Goal: Task Accomplishment & Management: Complete application form

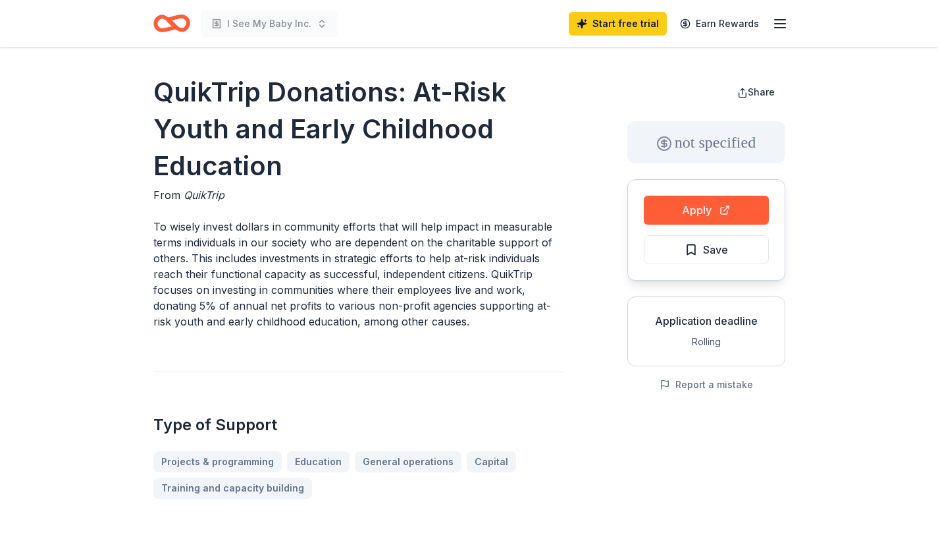
click at [300, 253] on p "To wisely invest dollars in community efforts that will help impact in measurab…" at bounding box center [358, 274] width 411 height 111
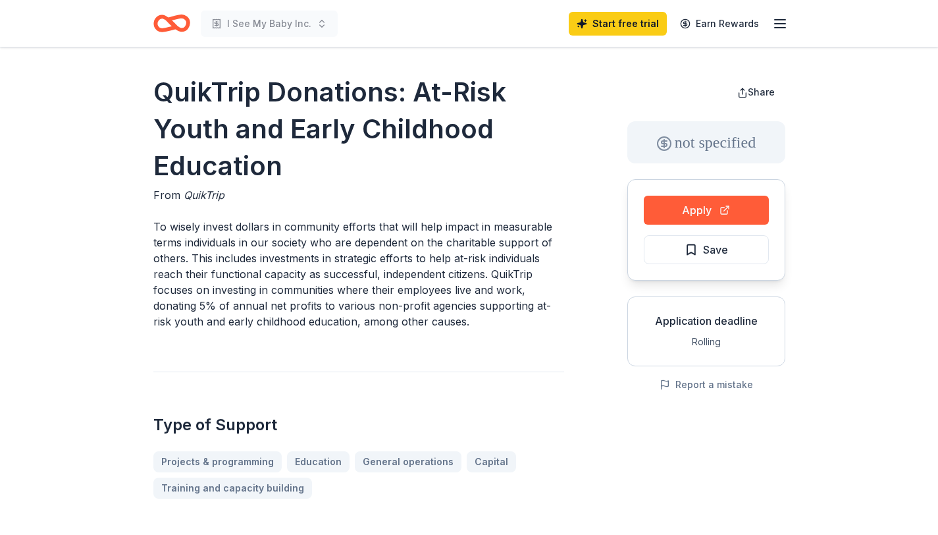
click at [300, 253] on p "To wisely invest dollars in community efforts that will help impact in measurab…" at bounding box center [358, 274] width 411 height 111
click at [670, 217] on button "Apply" at bounding box center [706, 210] width 125 height 29
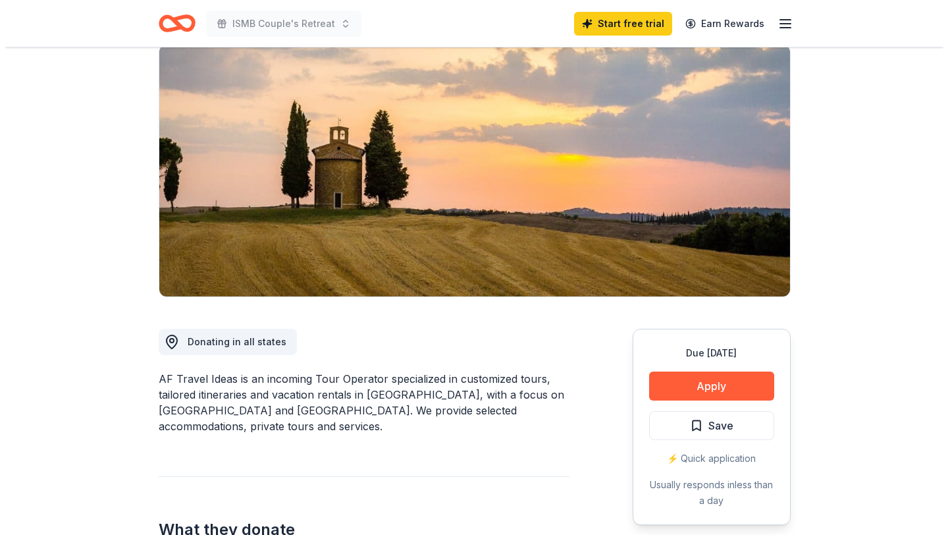
scroll to position [105, 0]
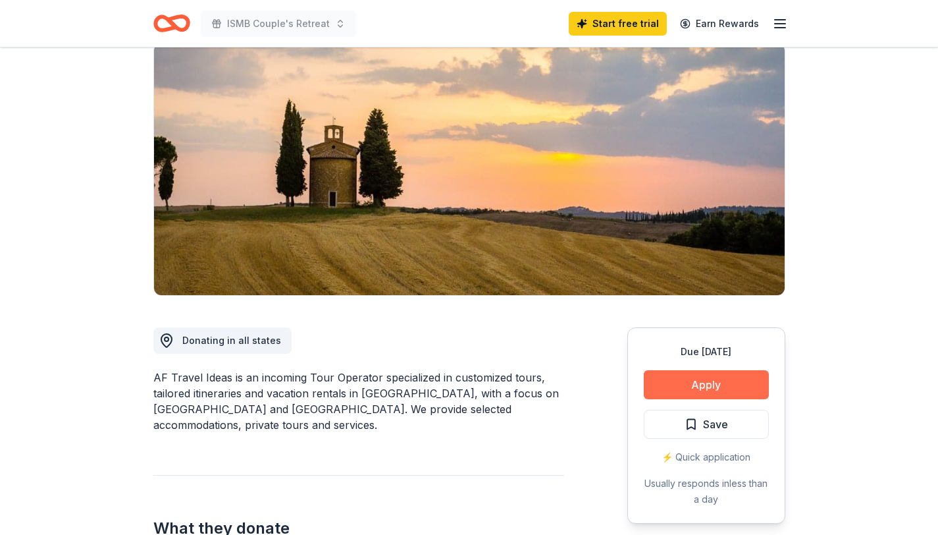
click at [710, 382] on button "Apply" at bounding box center [706, 384] width 125 height 29
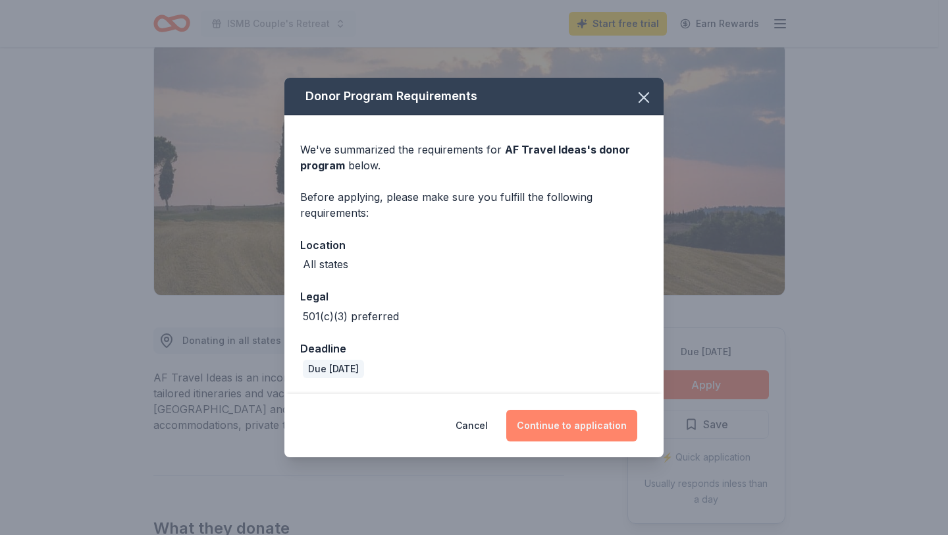
click at [557, 434] on button "Continue to application" at bounding box center [571, 426] width 131 height 32
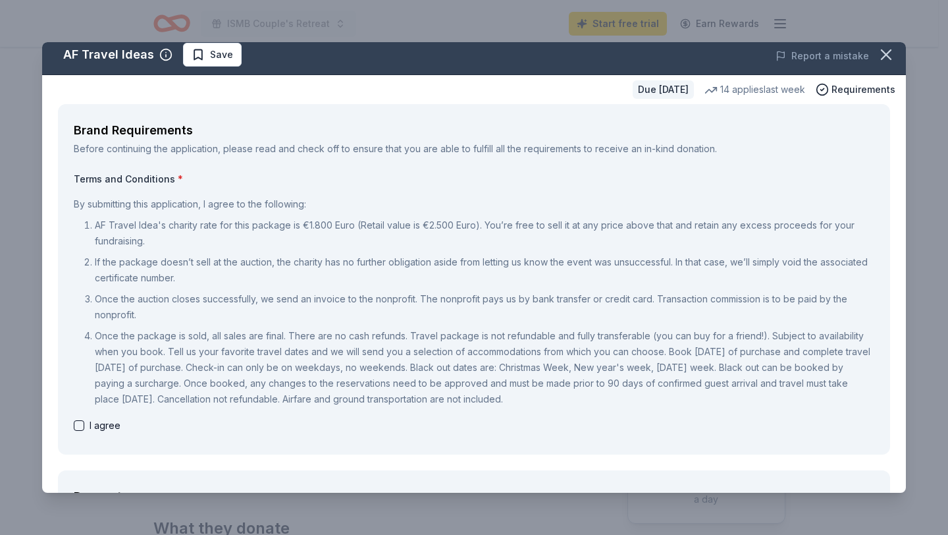
scroll to position [9, 0]
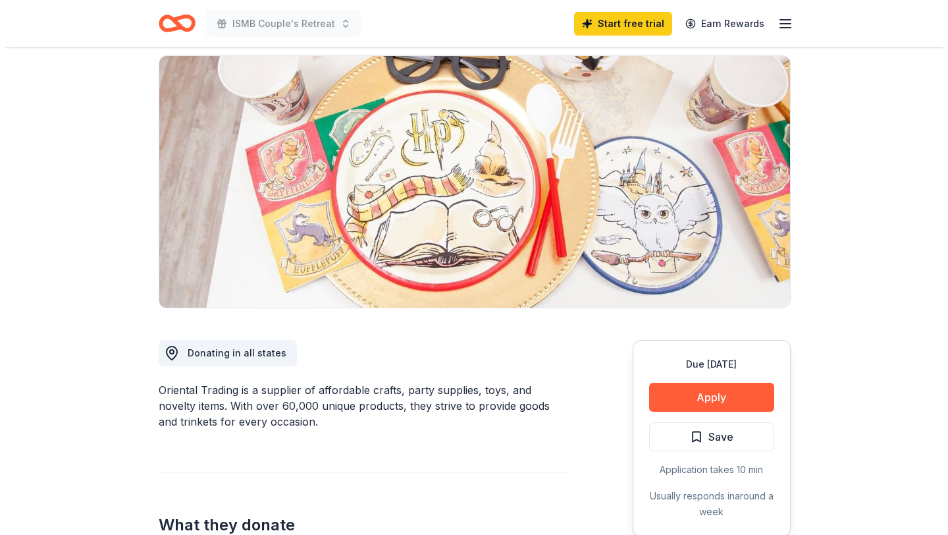
scroll to position [95, 0]
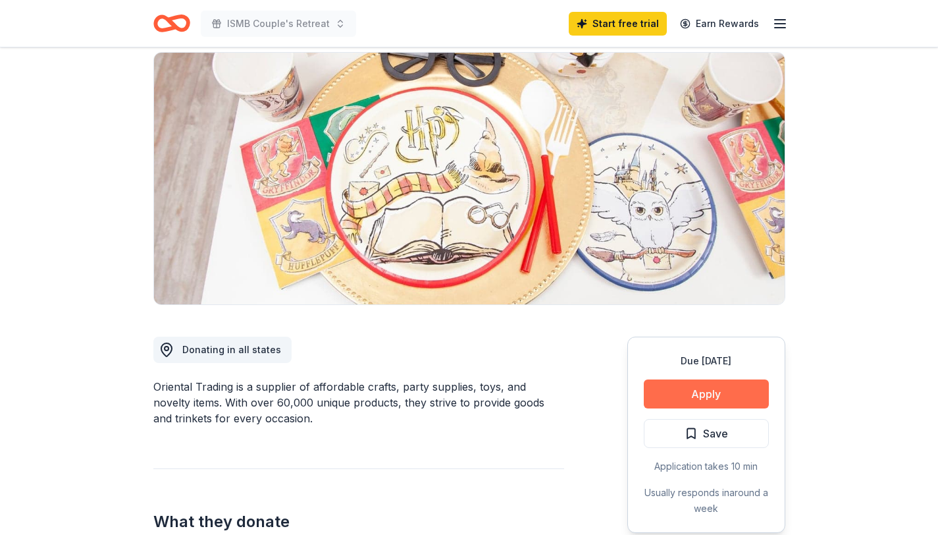
click at [705, 402] on button "Apply" at bounding box center [706, 393] width 125 height 29
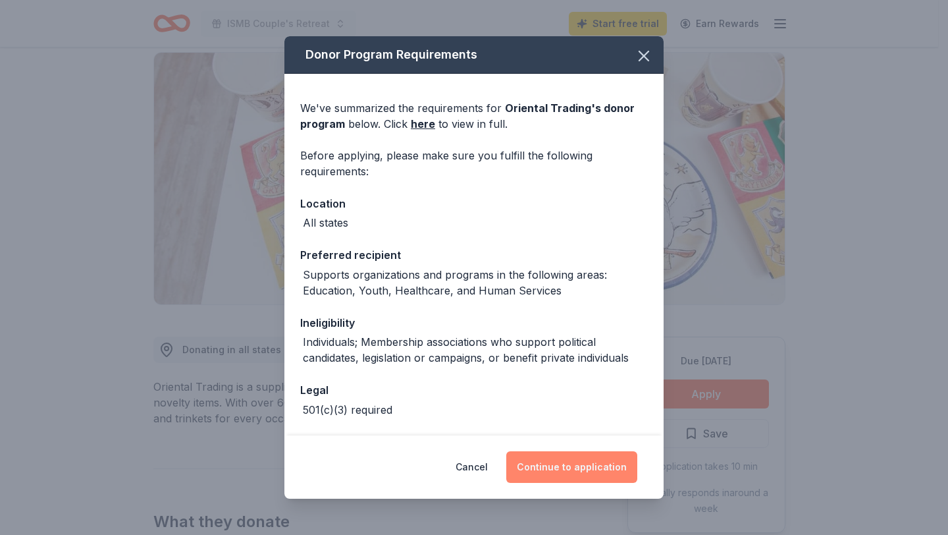
click at [564, 457] on button "Continue to application" at bounding box center [571, 467] width 131 height 32
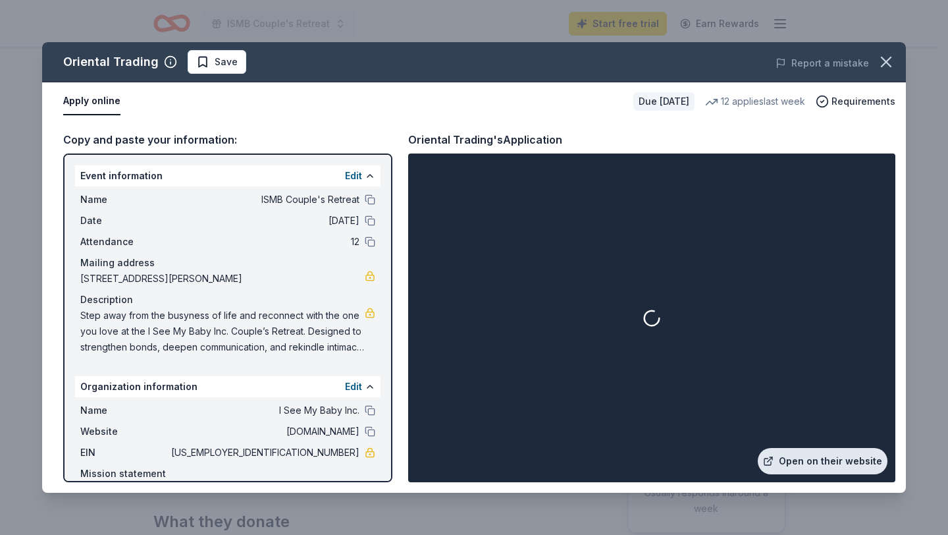
click at [803, 467] on link "Open on their website" at bounding box center [823, 461] width 130 height 26
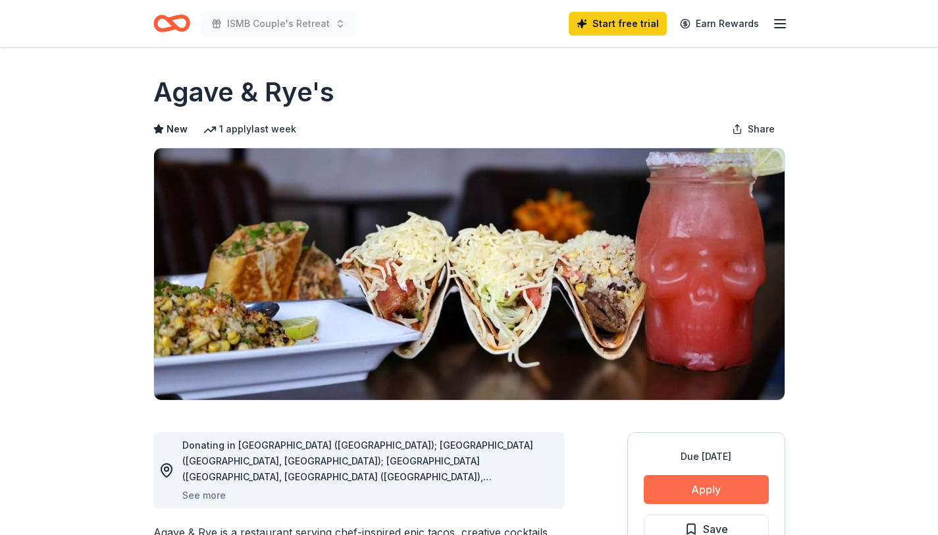
click at [686, 488] on button "Apply" at bounding box center [706, 489] width 125 height 29
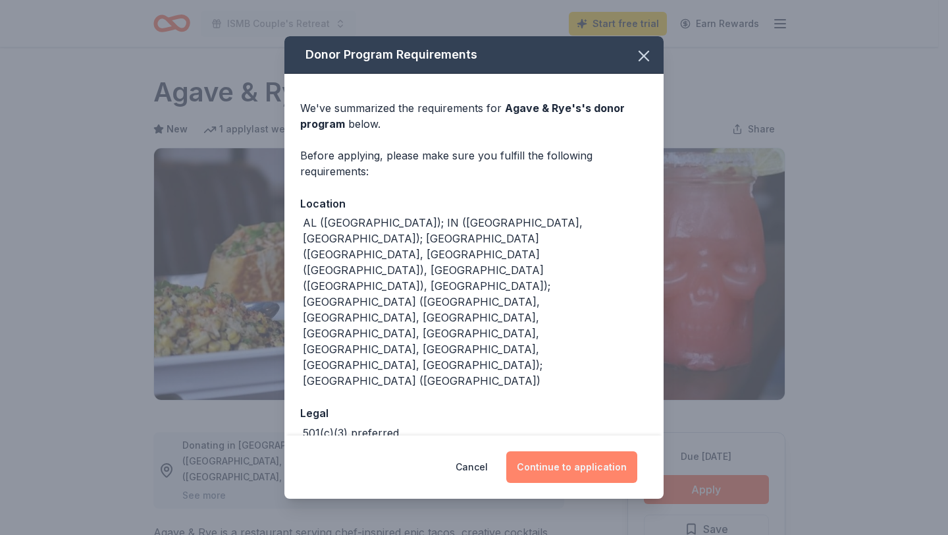
click at [533, 451] on button "Continue to application" at bounding box center [571, 467] width 131 height 32
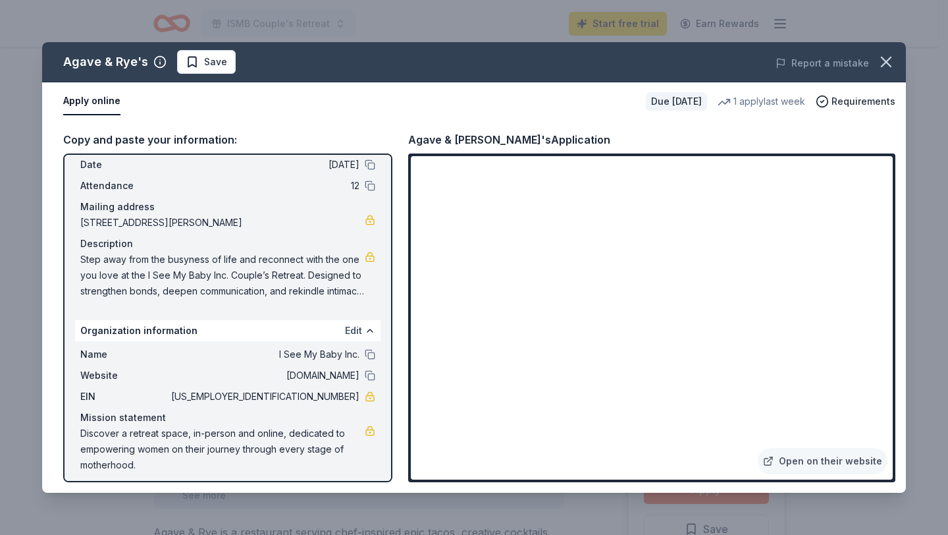
scroll to position [64, 0]
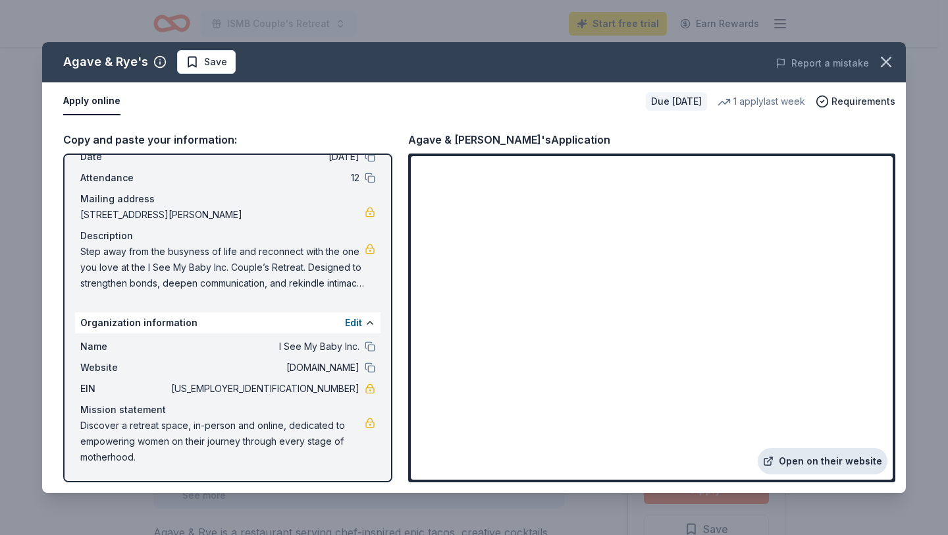
click at [822, 467] on link "Open on their website" at bounding box center [823, 461] width 130 height 26
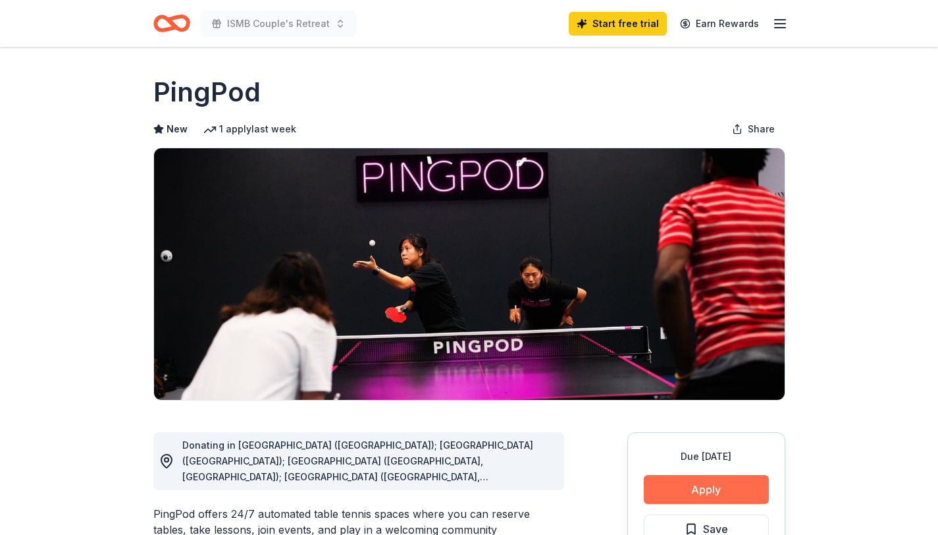
click at [720, 493] on button "Apply" at bounding box center [706, 489] width 125 height 29
